Goal: Use online tool/utility: Utilize a website feature to perform a specific function

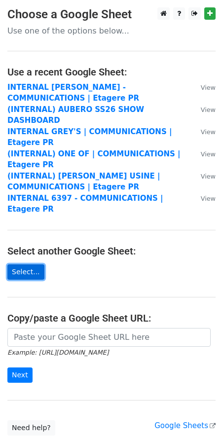
click at [31, 265] on link "Select..." at bounding box center [25, 272] width 37 height 15
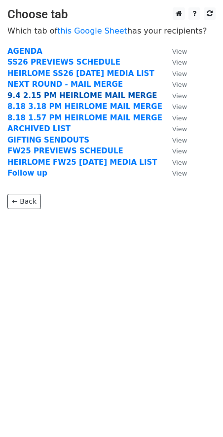
click at [77, 96] on strong "9.4 2.15 PM HEIRLOME MAIL MERGE" at bounding box center [82, 95] width 150 height 9
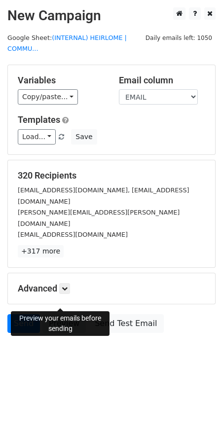
click at [71, 314] on link "Preview" at bounding box center [63, 323] width 43 height 19
